Goal: Information Seeking & Learning: Learn about a topic

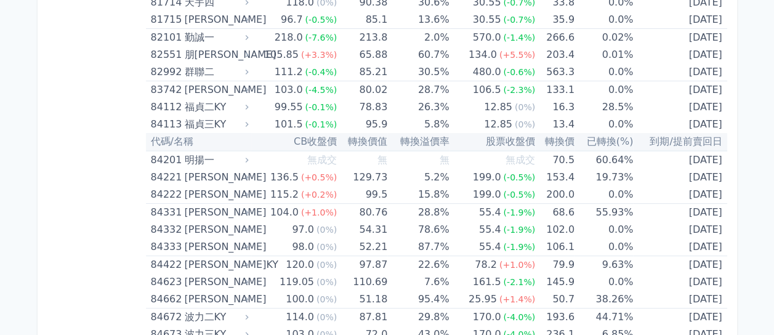
scroll to position [7004, 0]
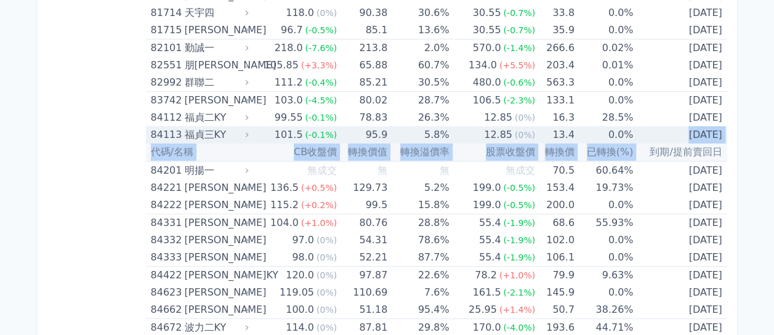
drag, startPoint x: 637, startPoint y: 124, endPoint x: 652, endPoint y: 116, distance: 17.4
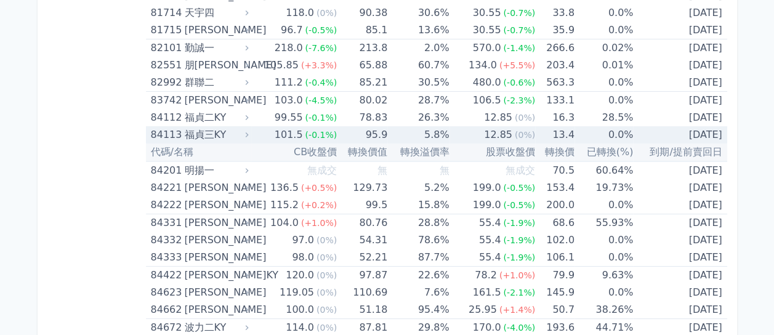
click at [249, 131] on icon at bounding box center [247, 135] width 9 height 9
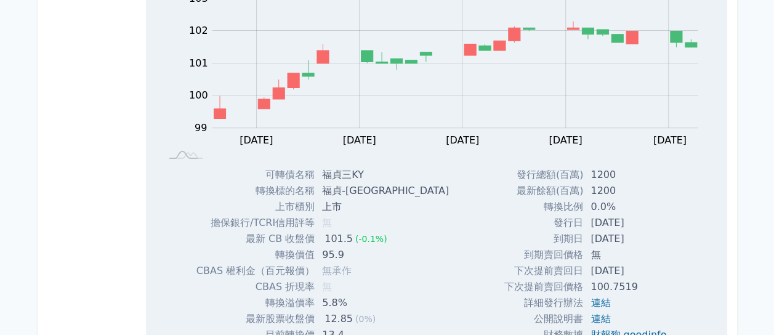
scroll to position [7192, 0]
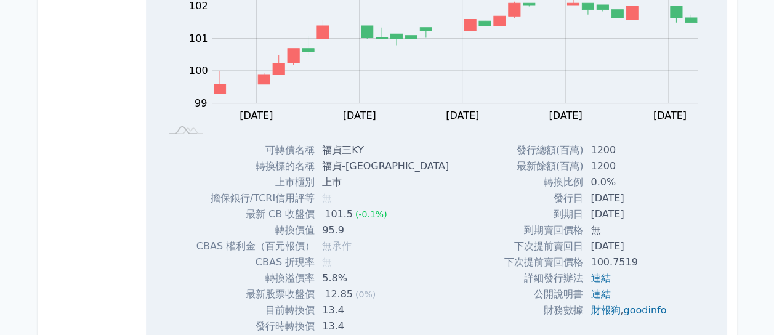
click at [596, 288] on link "連結" at bounding box center [601, 294] width 20 height 12
click at [591, 288] on link "連結" at bounding box center [601, 294] width 20 height 12
